Goal: Use online tool/utility: Utilize a website feature to perform a specific function

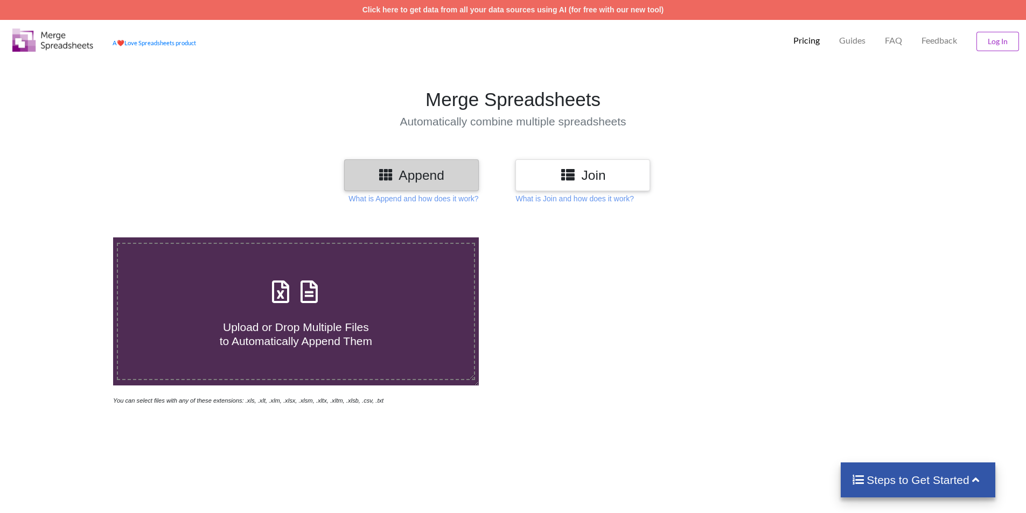
click at [290, 316] on h4 "Upload or Drop Multiple Files to Automatically Append Them" at bounding box center [296, 327] width 356 height 41
click at [73, 238] on input "Upload or Drop Multiple Files to Automatically Append Them" at bounding box center [73, 238] width 0 height 0
type input "C:\fakepath\CommonReport (2).xls"
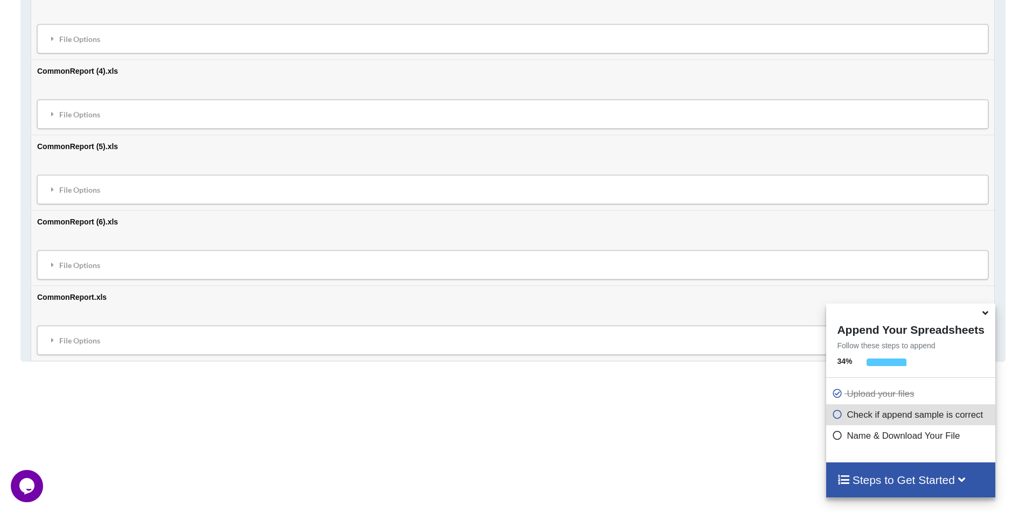
scroll to position [790, 0]
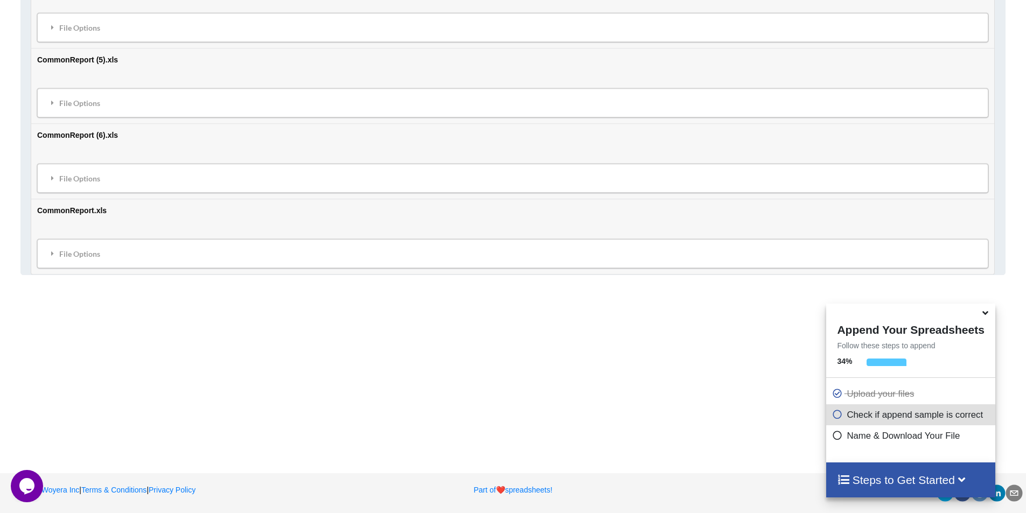
click at [896, 482] on h4 "Steps to Get Started" at bounding box center [910, 480] width 147 height 13
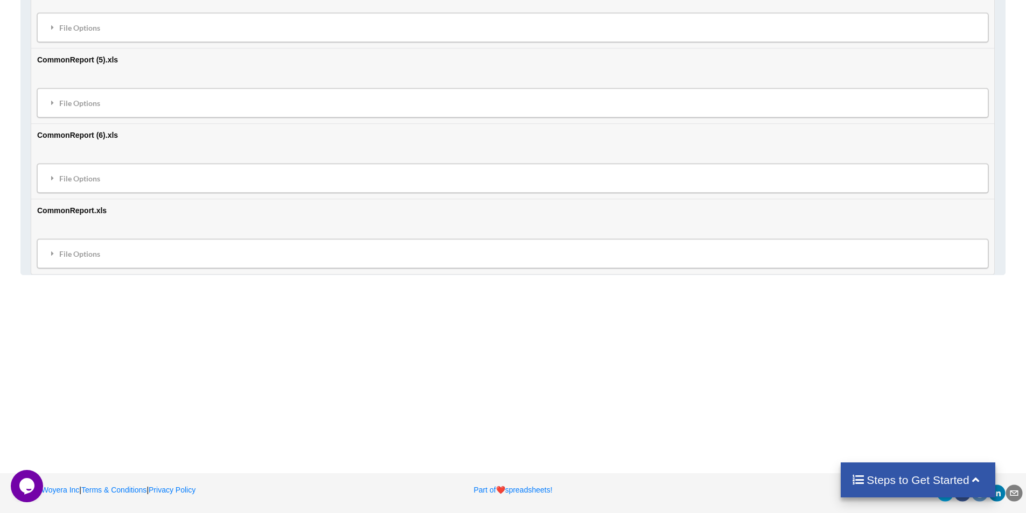
click at [896, 482] on h4 "Steps to Get Started" at bounding box center [918, 480] width 133 height 13
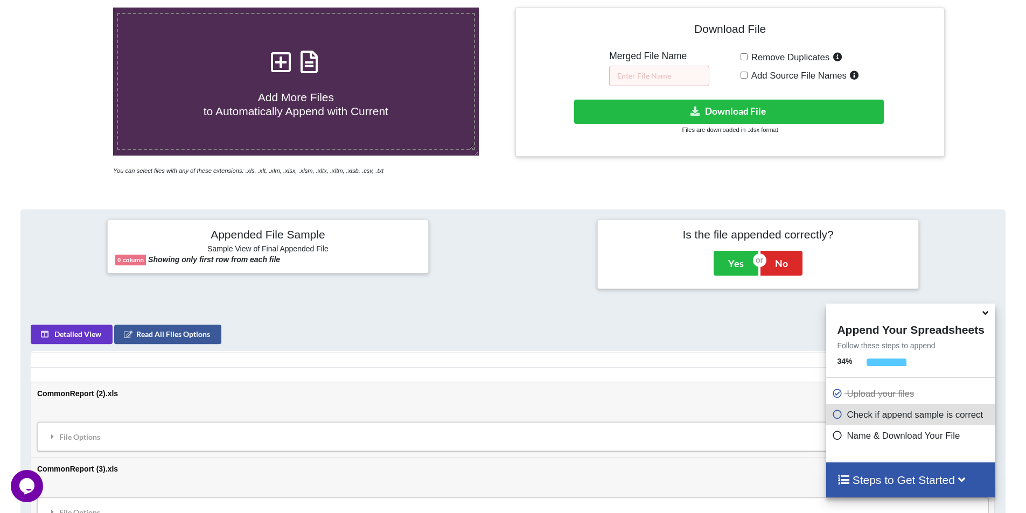
scroll to position [36, 0]
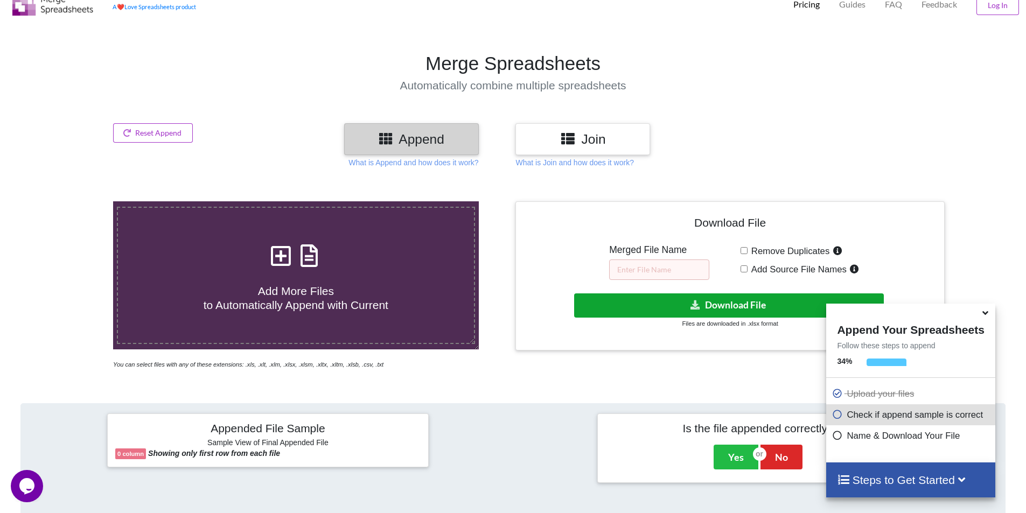
click at [723, 301] on button "Download File" at bounding box center [729, 306] width 310 height 24
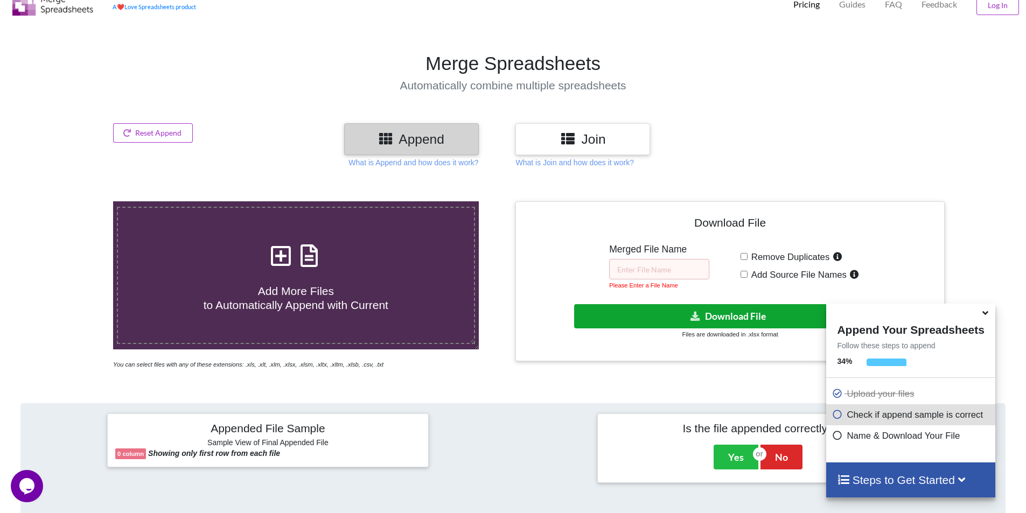
click at [720, 314] on button "Download File" at bounding box center [729, 316] width 310 height 24
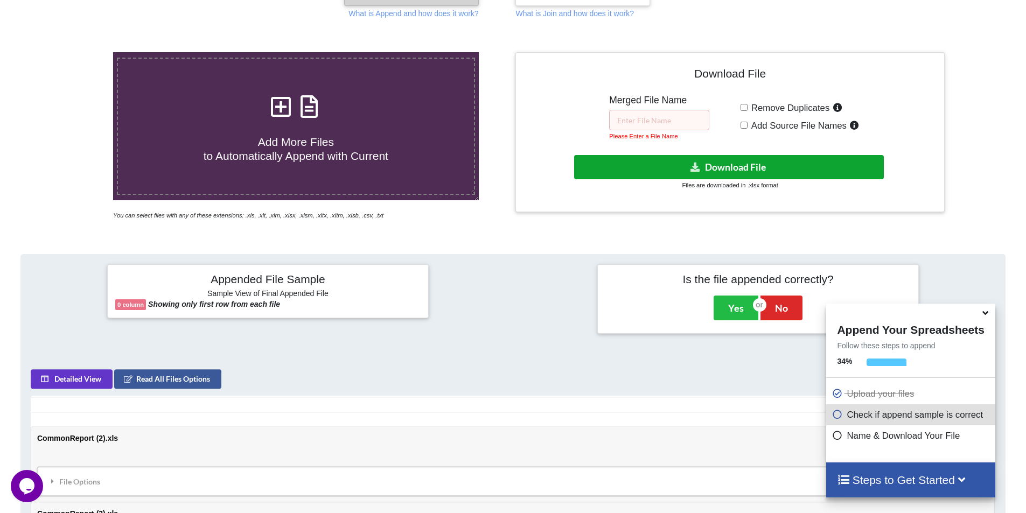
scroll to position [198, 0]
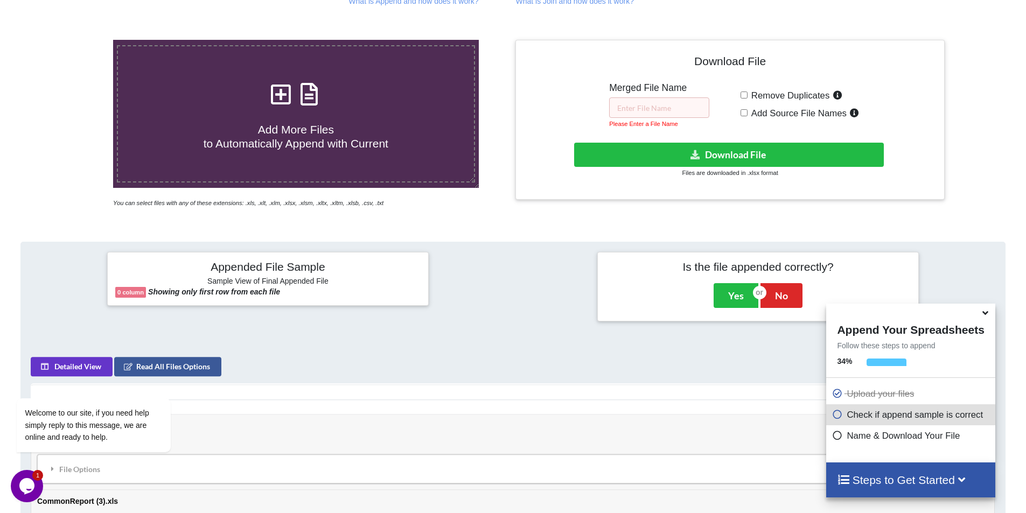
click at [301, 123] on span "Add More Files to Automatically Append with Current" at bounding box center [296, 136] width 185 height 26
click at [73, 40] on input "Add More Files to Automatically Append with Current" at bounding box center [73, 40] width 0 height 0
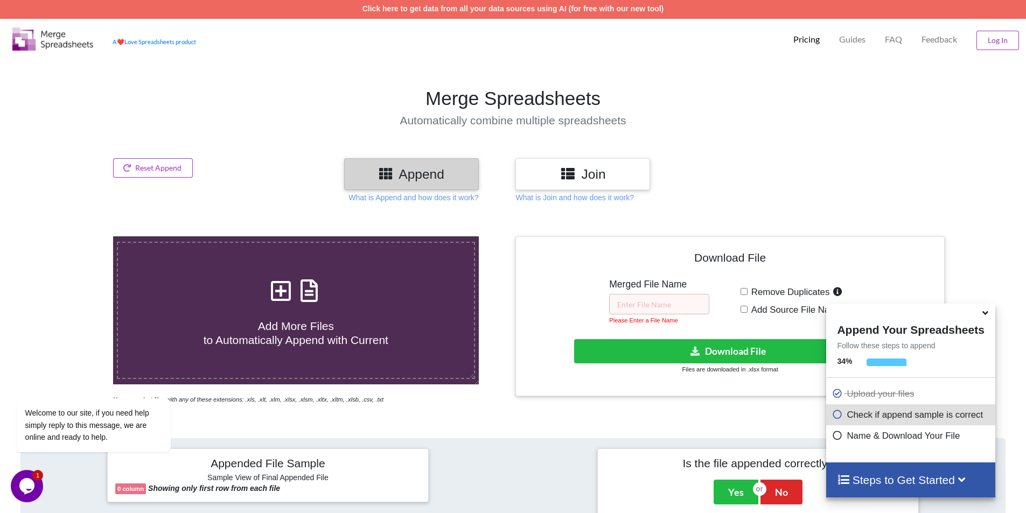
scroll to position [0, 0]
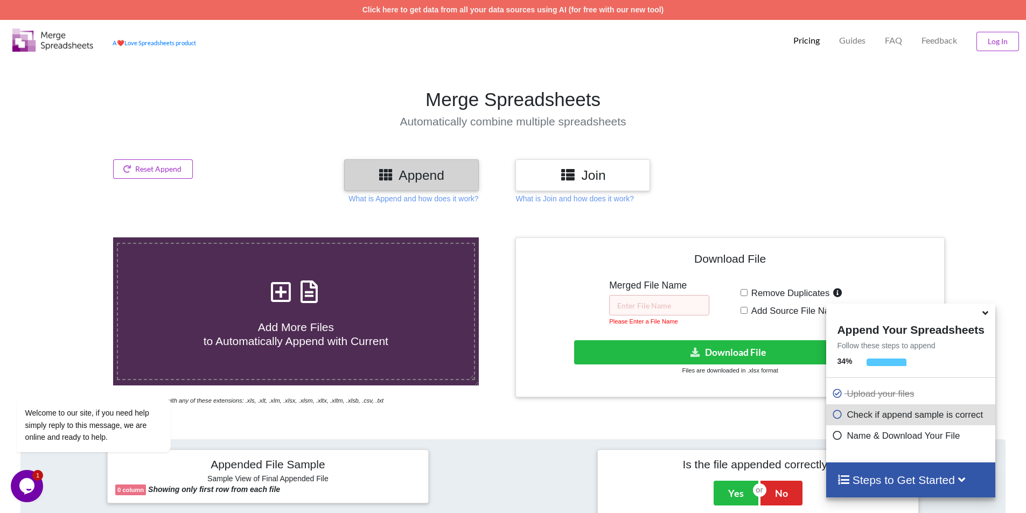
click at [430, 178] on h3 "Append" at bounding box center [411, 176] width 119 height 16
click at [986, 316] on icon at bounding box center [985, 312] width 11 height 10
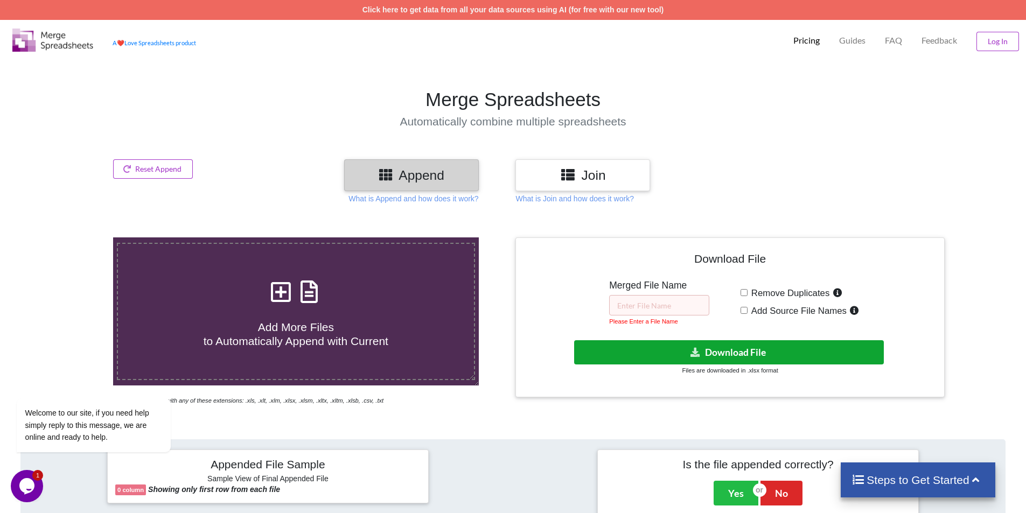
click at [759, 355] on button "Download File" at bounding box center [729, 352] width 310 height 24
